Goal: Task Accomplishment & Management: Manage account settings

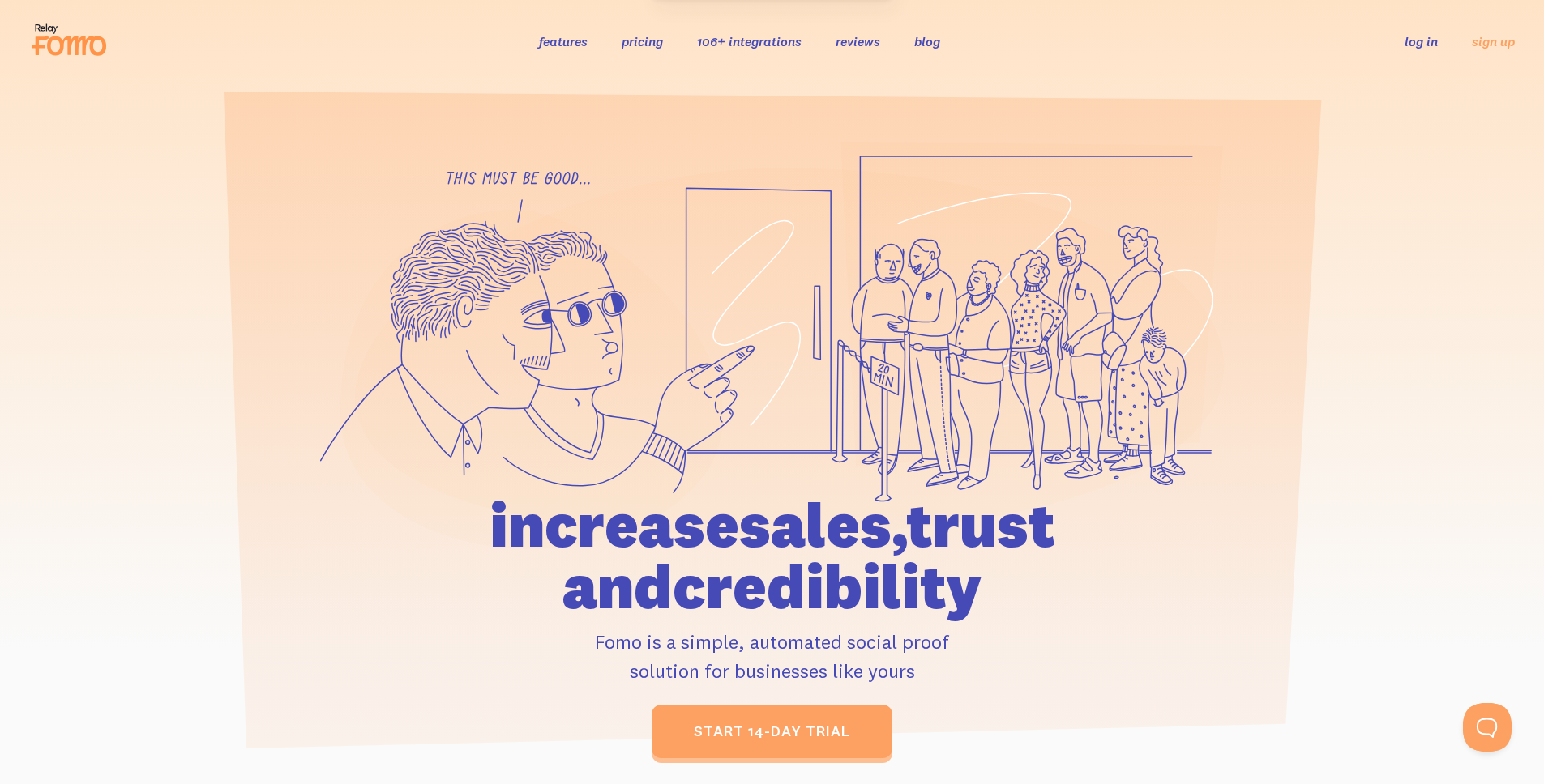
click at [1415, 47] on link "log in" at bounding box center [1420, 42] width 34 height 16
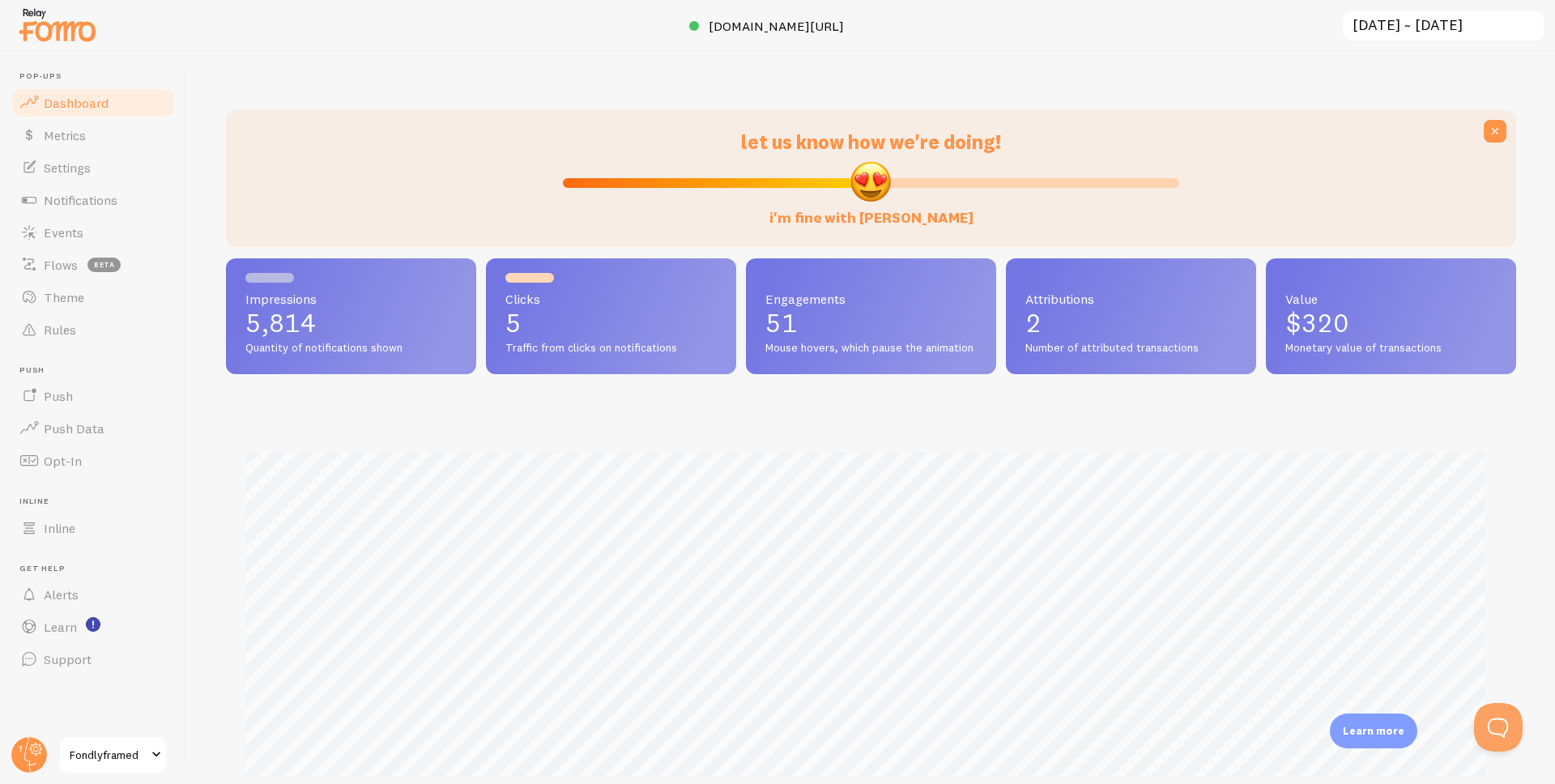
scroll to position [426, 1278]
click at [70, 198] on span "Notifications" at bounding box center [80, 201] width 74 height 16
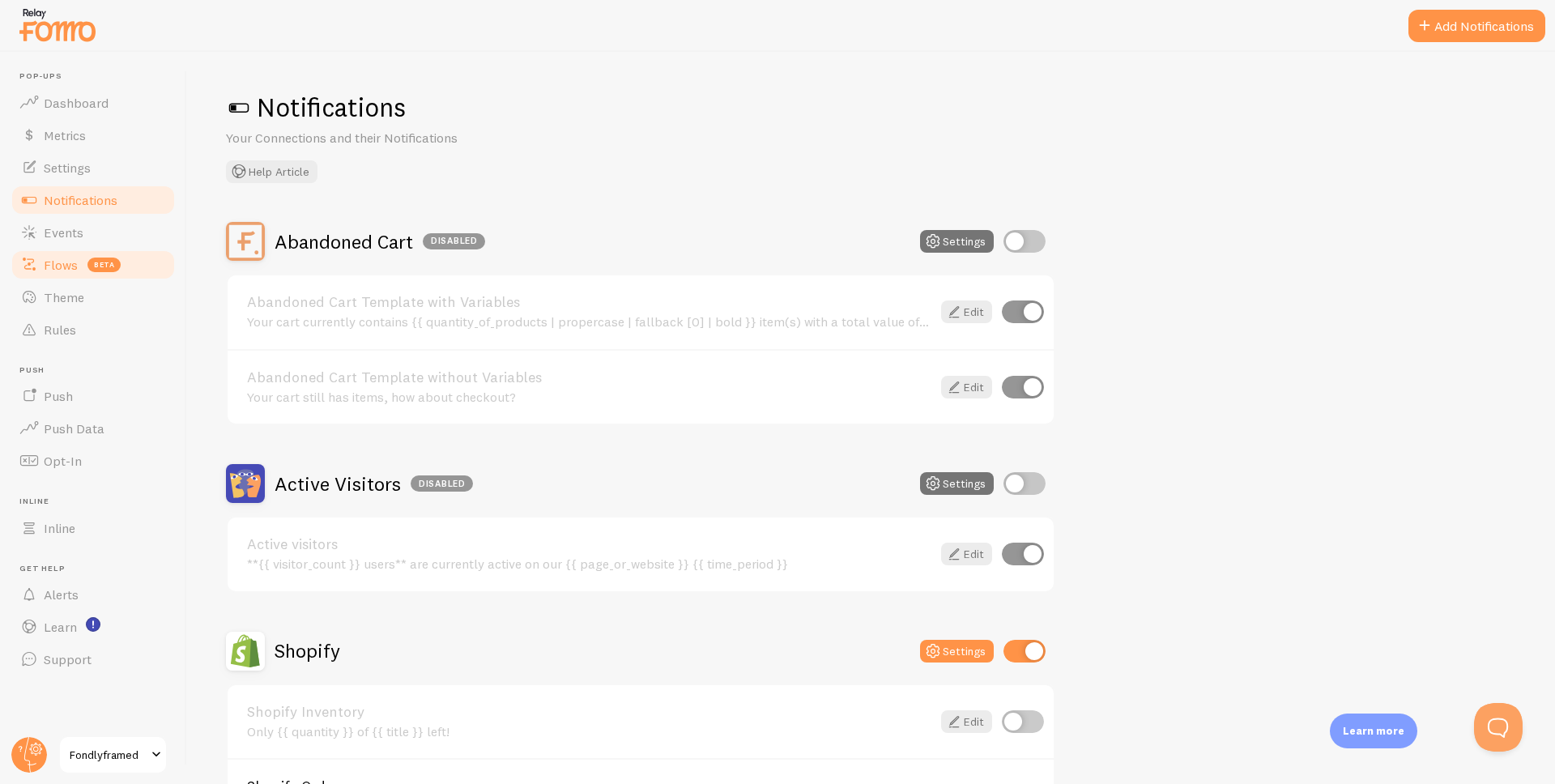
click at [97, 249] on link "Flows beta" at bounding box center [93, 265] width 167 height 33
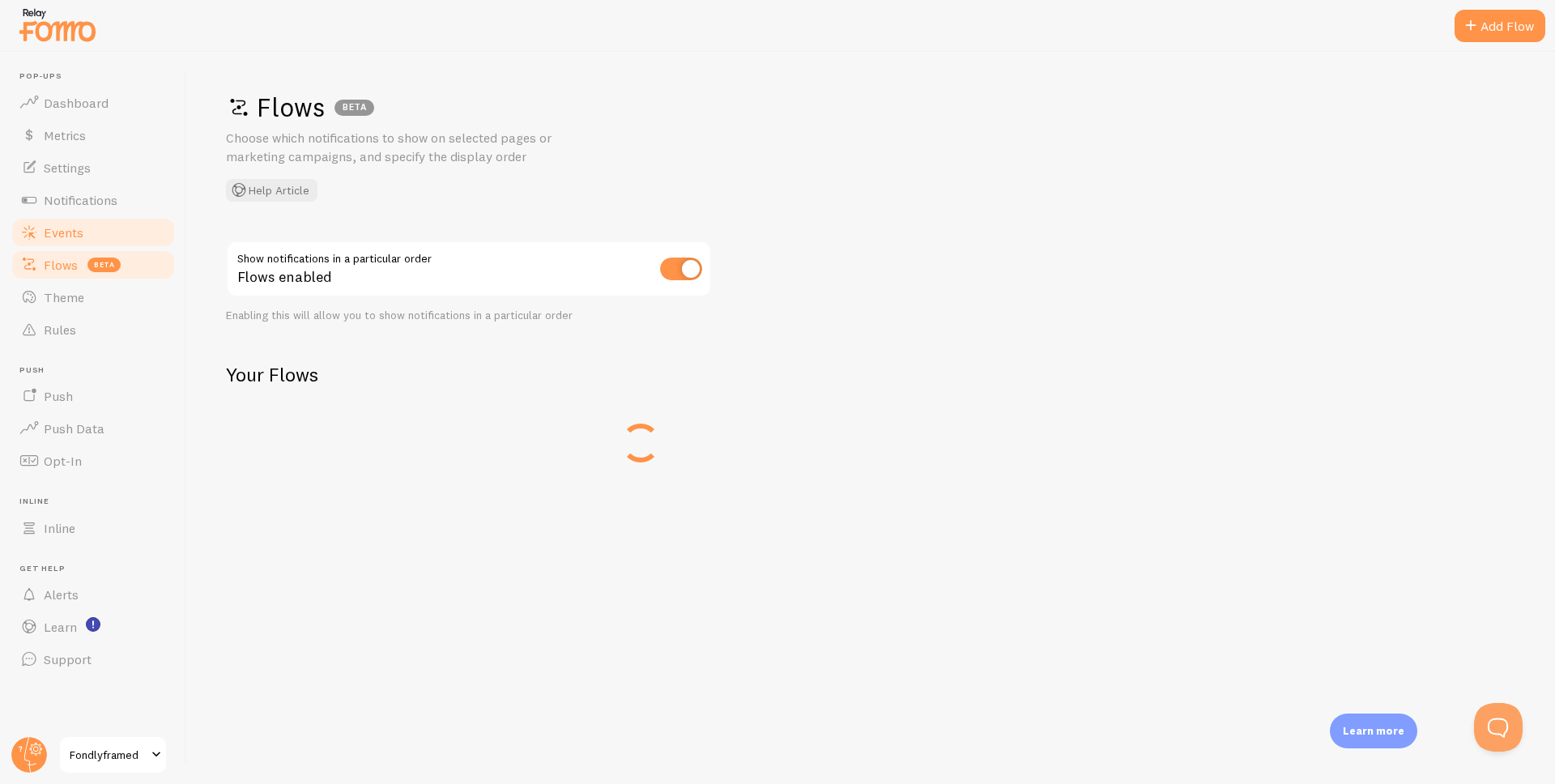
click at [101, 223] on link "Events" at bounding box center [93, 232] width 167 height 33
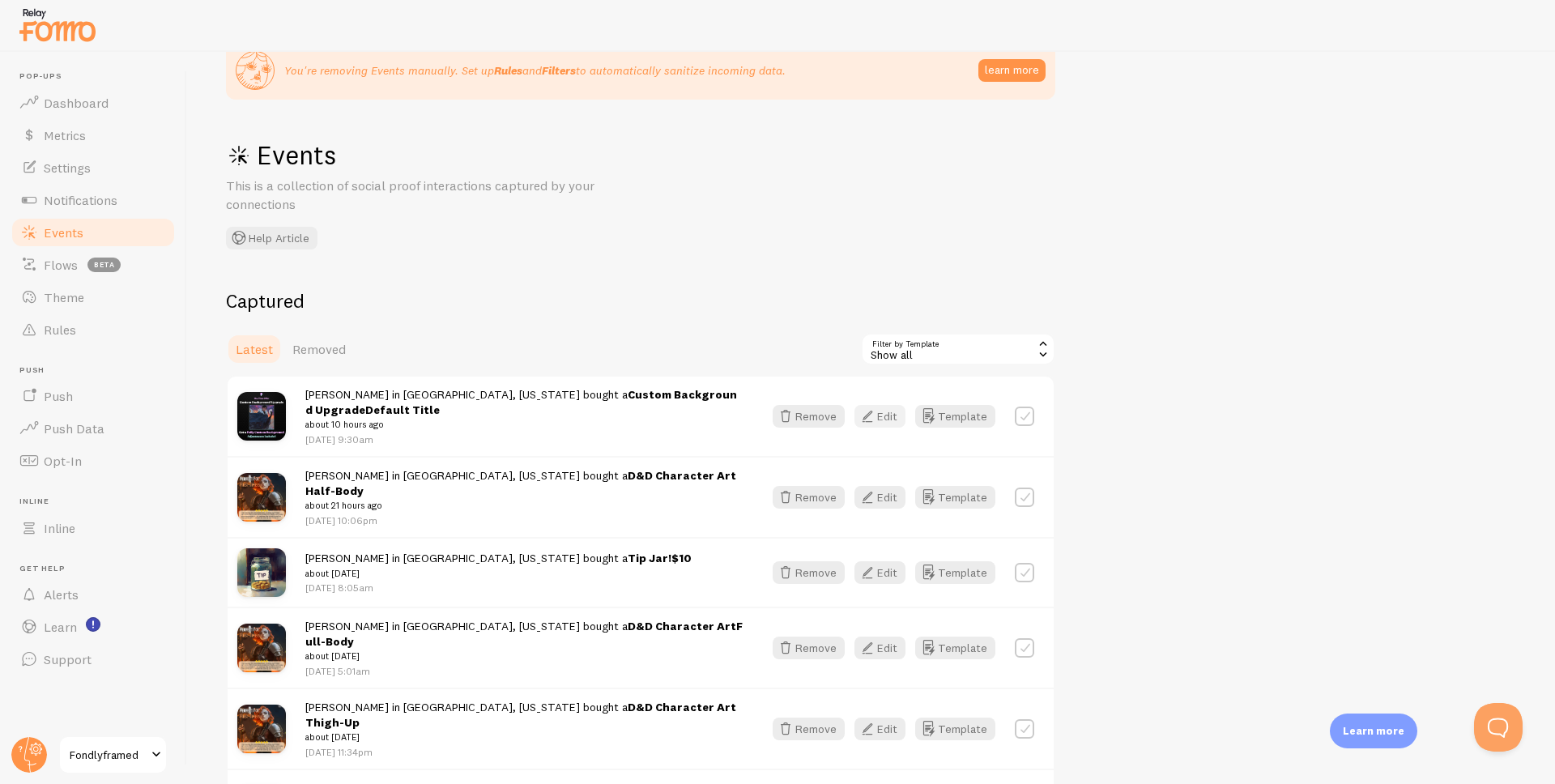
scroll to position [110, 0]
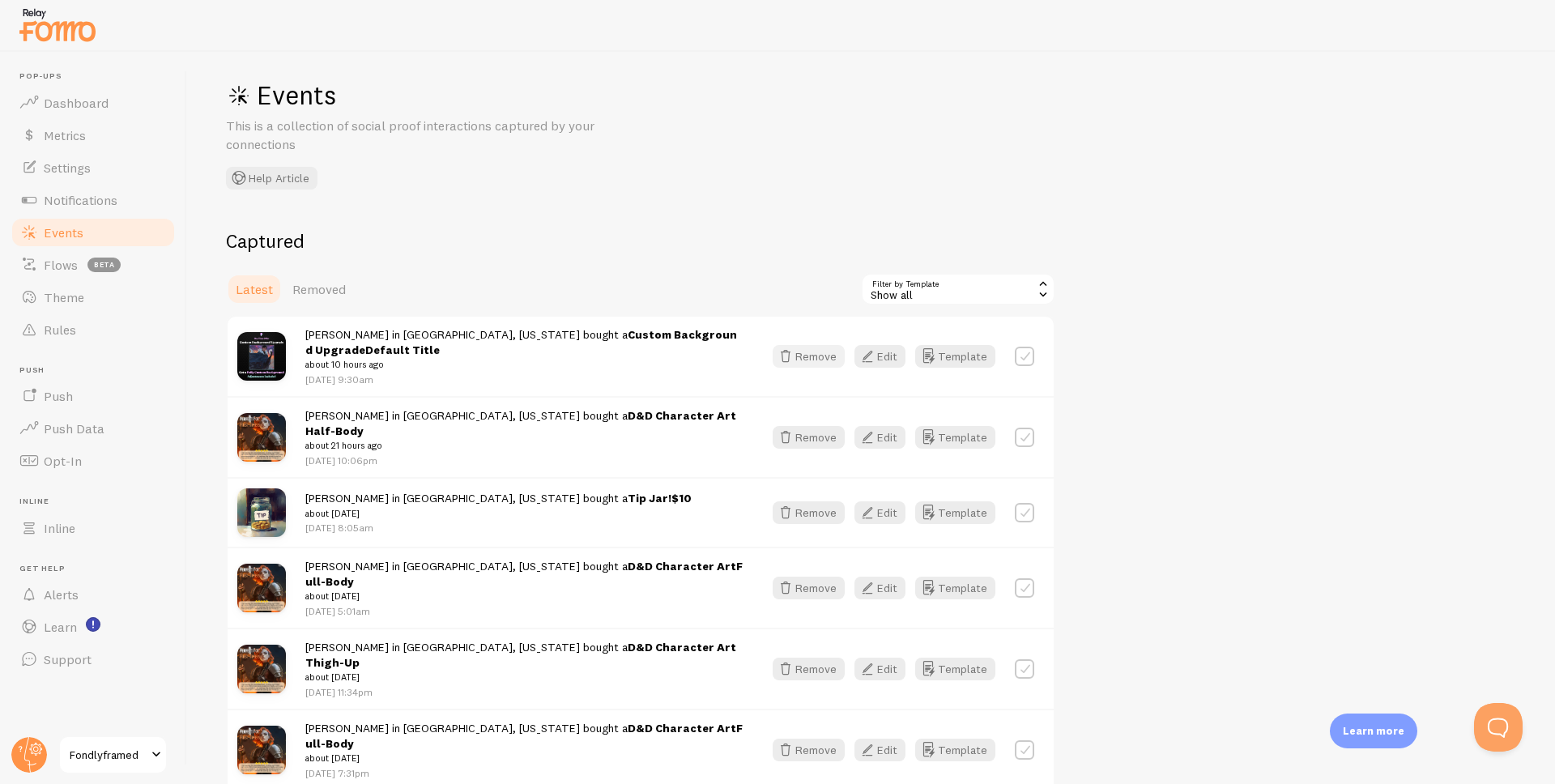
click at [809, 349] on button "Remove" at bounding box center [809, 357] width 72 height 23
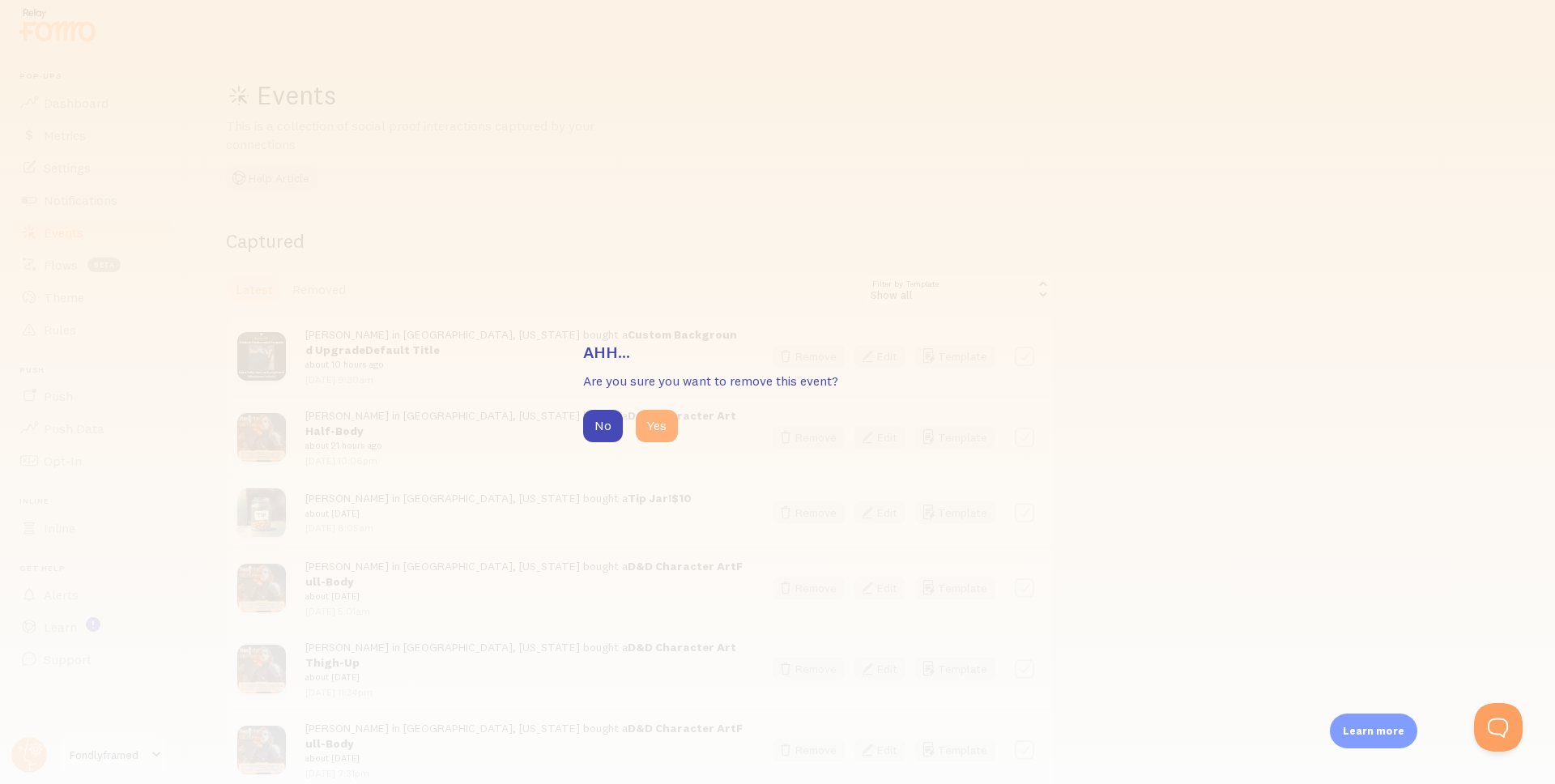
click at [653, 426] on button "Yes" at bounding box center [656, 426] width 42 height 33
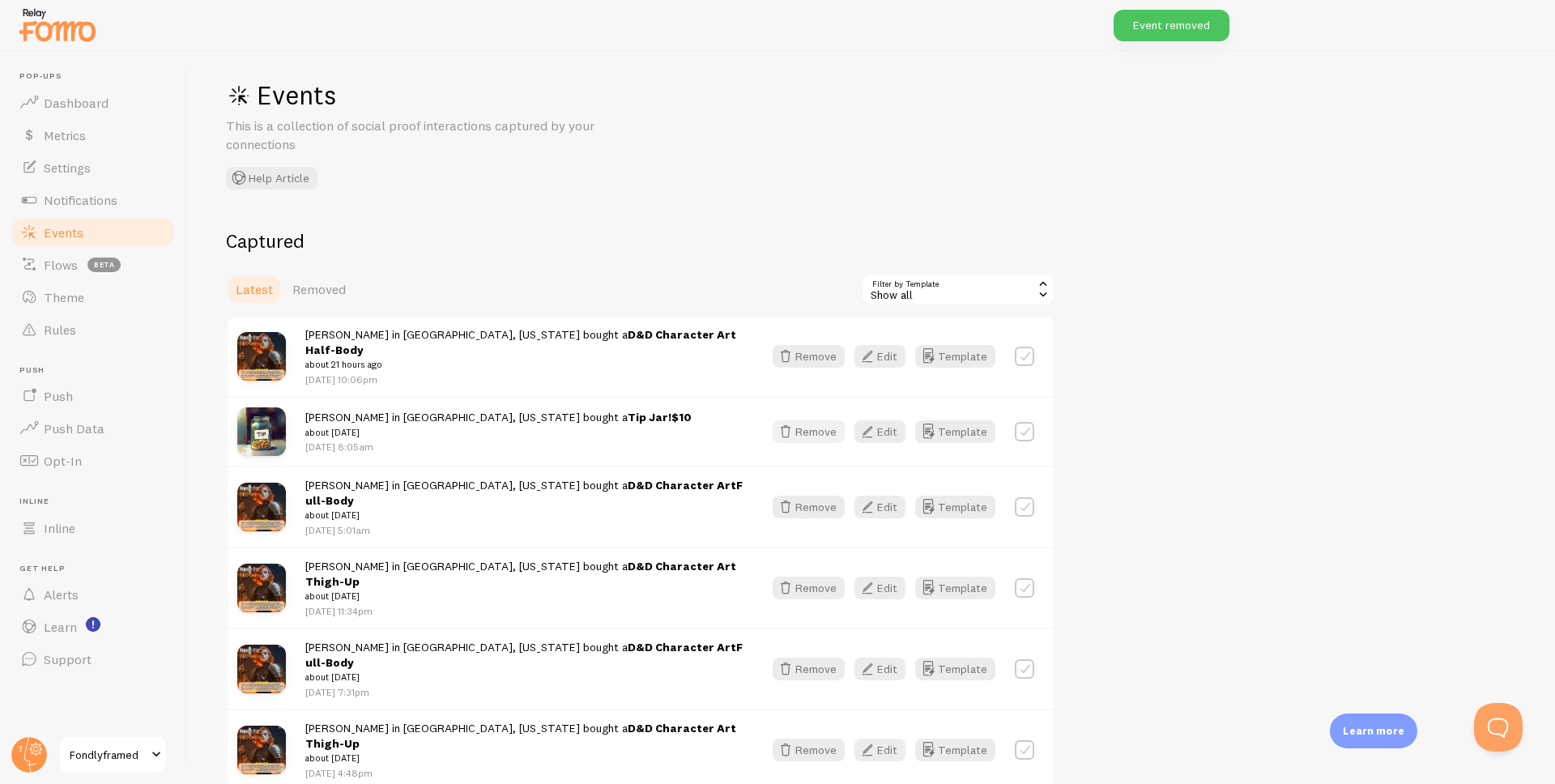
click at [792, 422] on icon "button" at bounding box center [786, 432] width 20 height 20
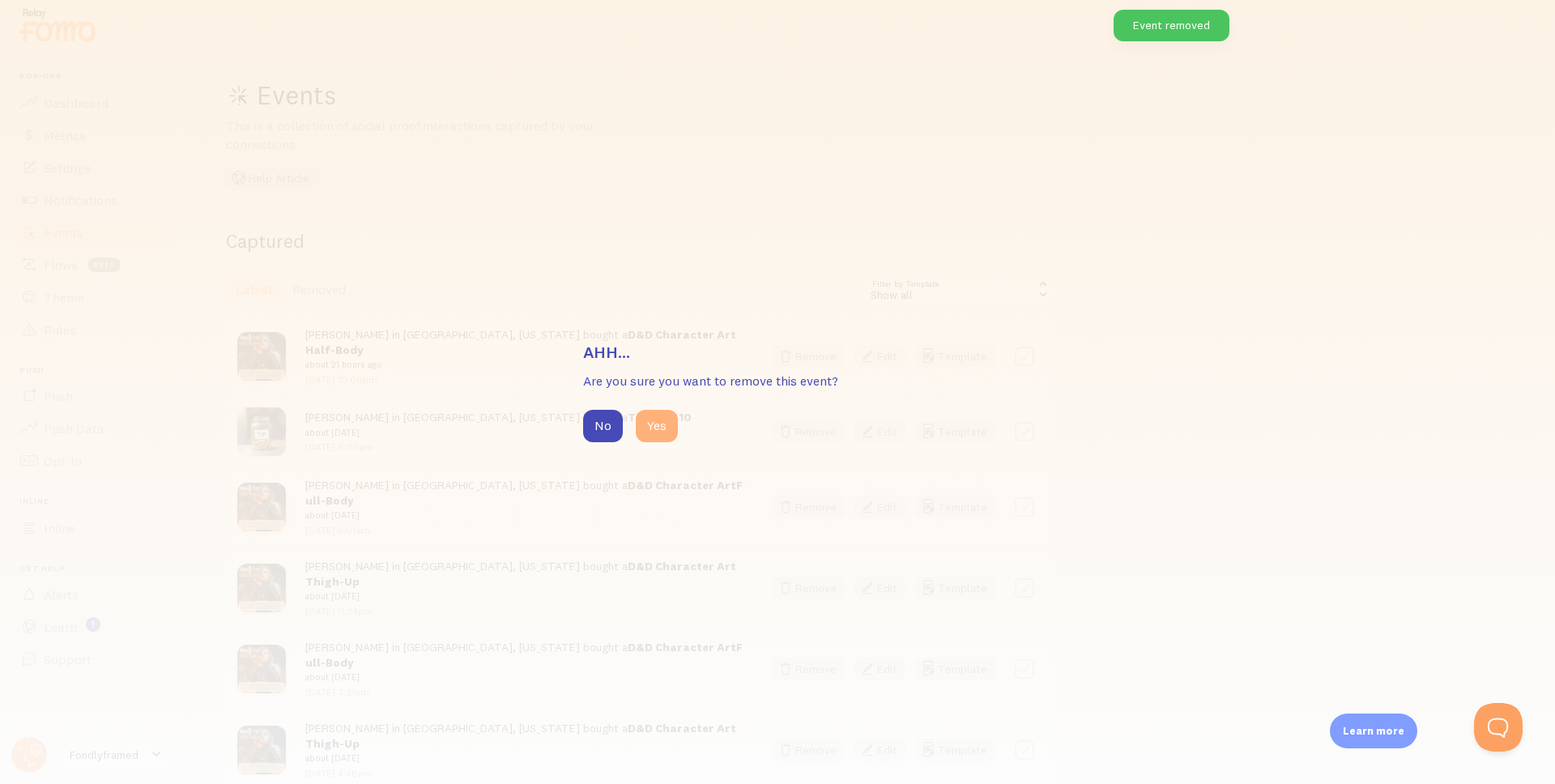
click at [665, 431] on button "Yes" at bounding box center [656, 426] width 42 height 33
